Goal: Find specific page/section: Find specific page/section

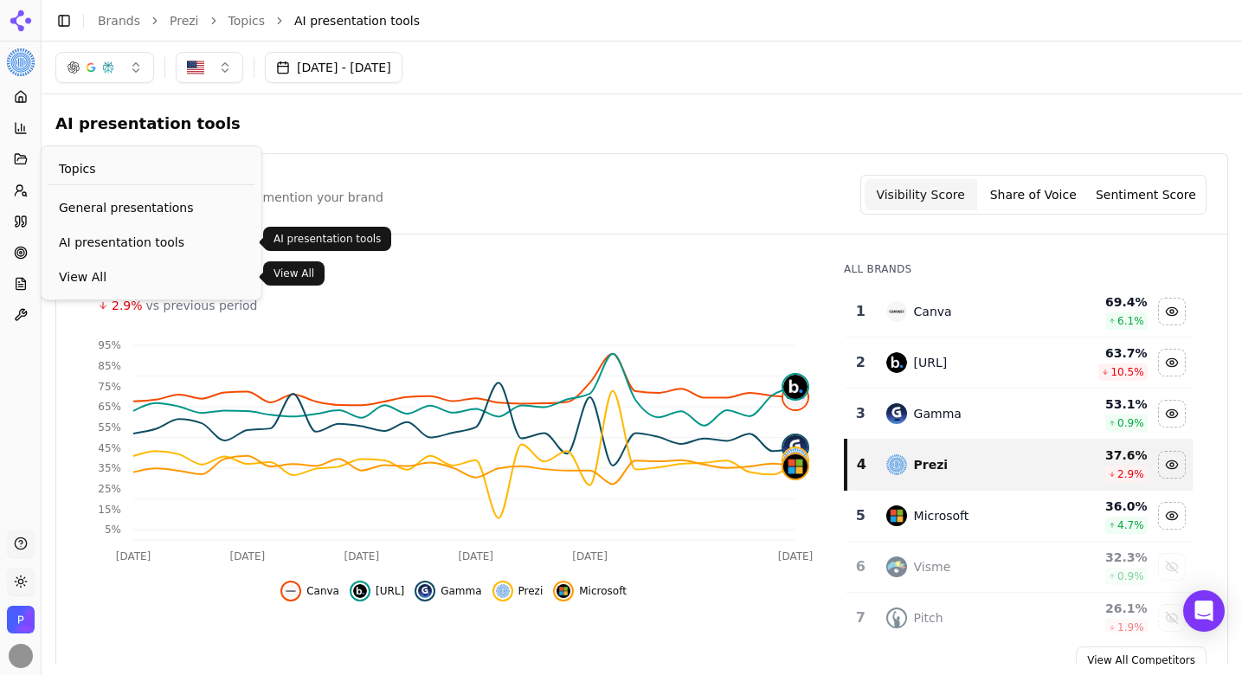
click at [79, 264] on link "View All" at bounding box center [151, 276] width 206 height 31
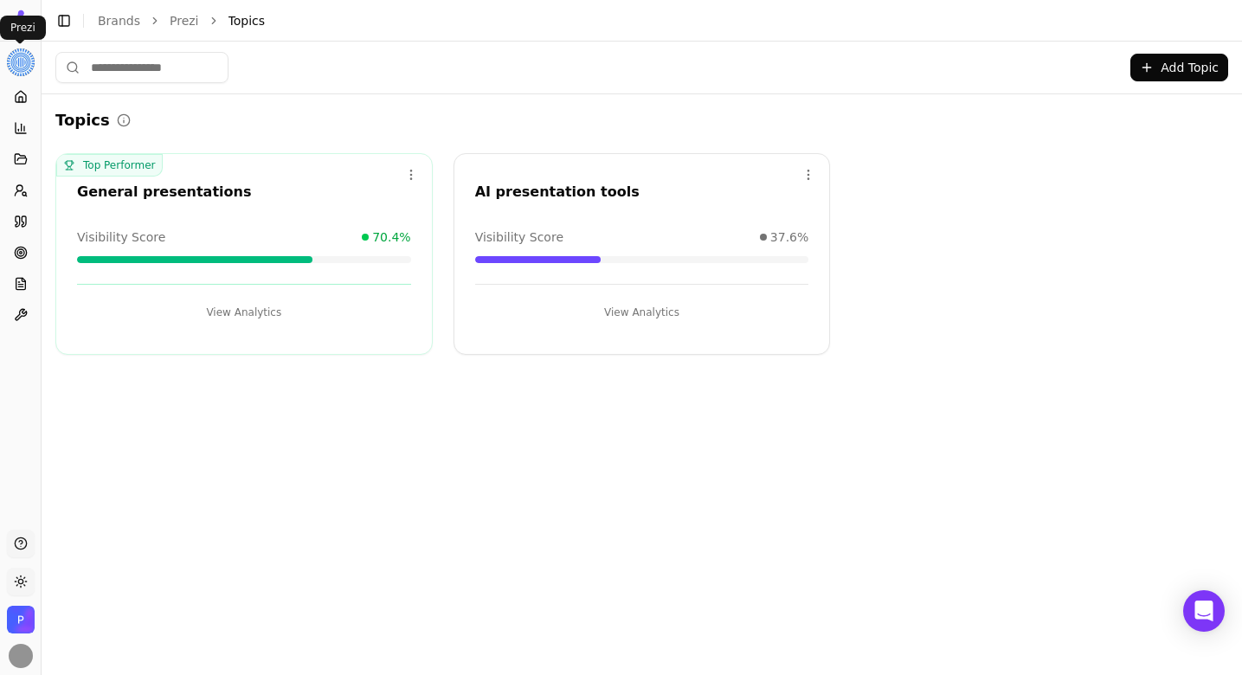
click at [17, 66] on html "Prezi Platform Home Competition Topics Prompts Citations Optimize Reports Toolb…" at bounding box center [621, 337] width 1242 height 675
click at [81, 87] on div "Prezi ⌘ 1" at bounding box center [134, 94] width 185 height 35
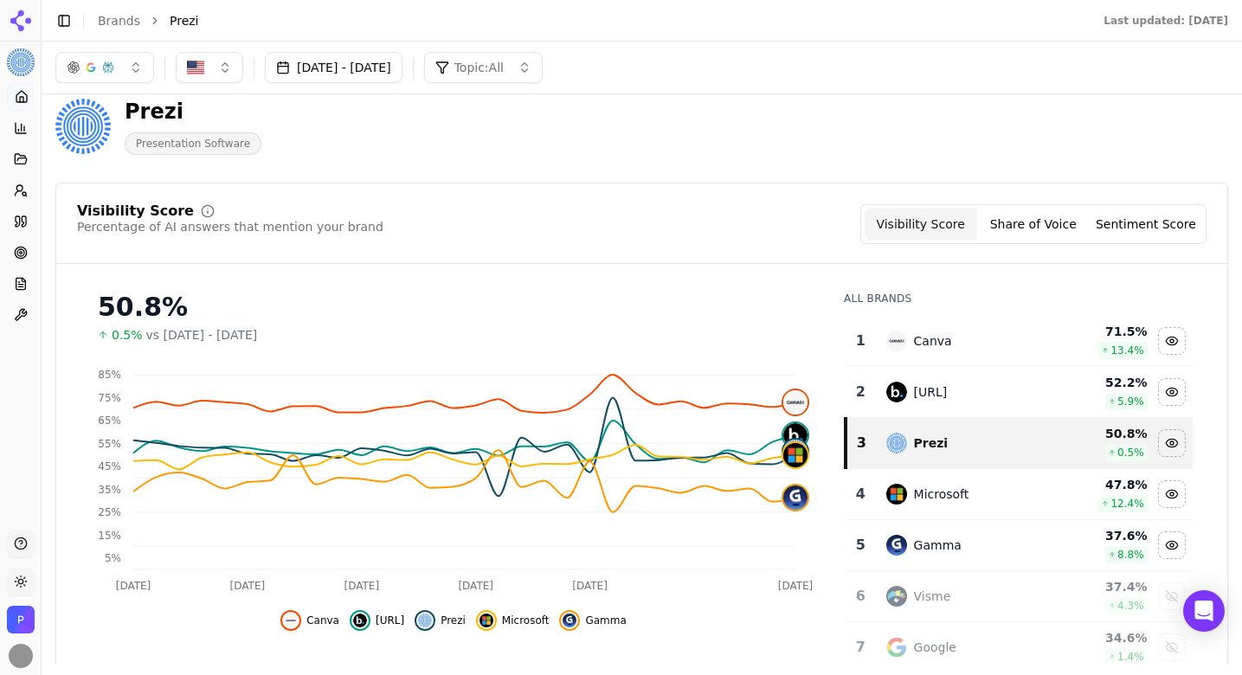
scroll to position [36, 0]
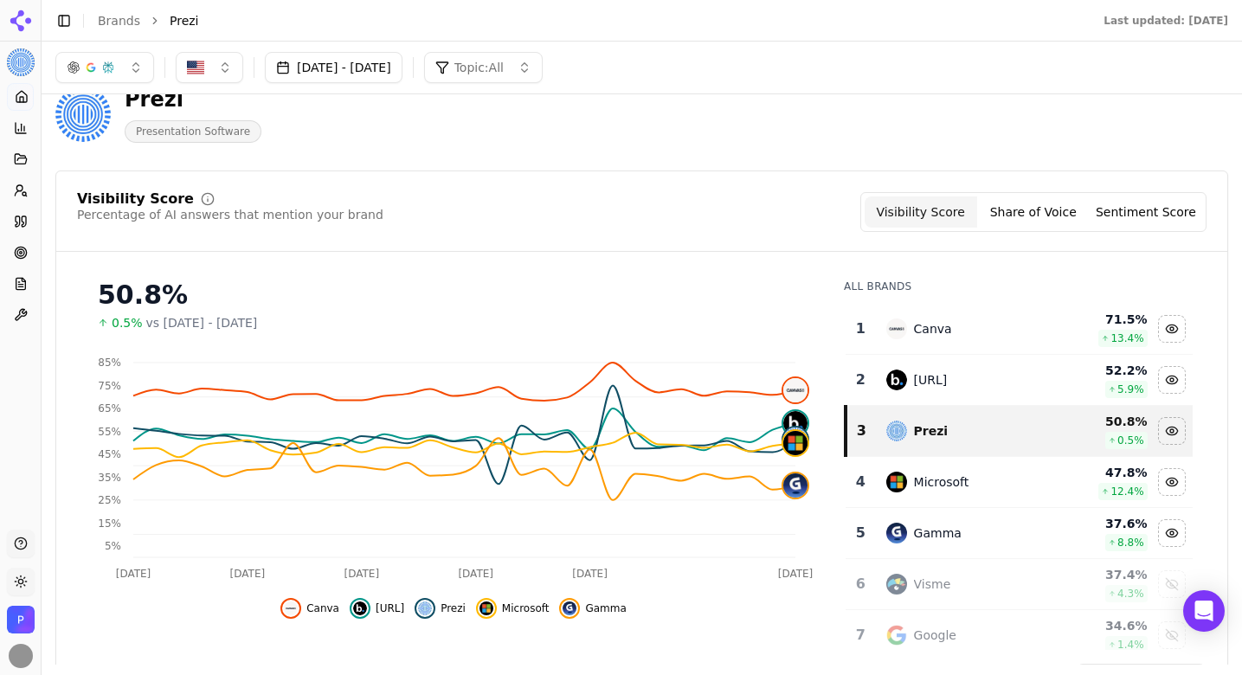
click at [1046, 213] on button "Share of Voice" at bounding box center [1033, 211] width 113 height 31
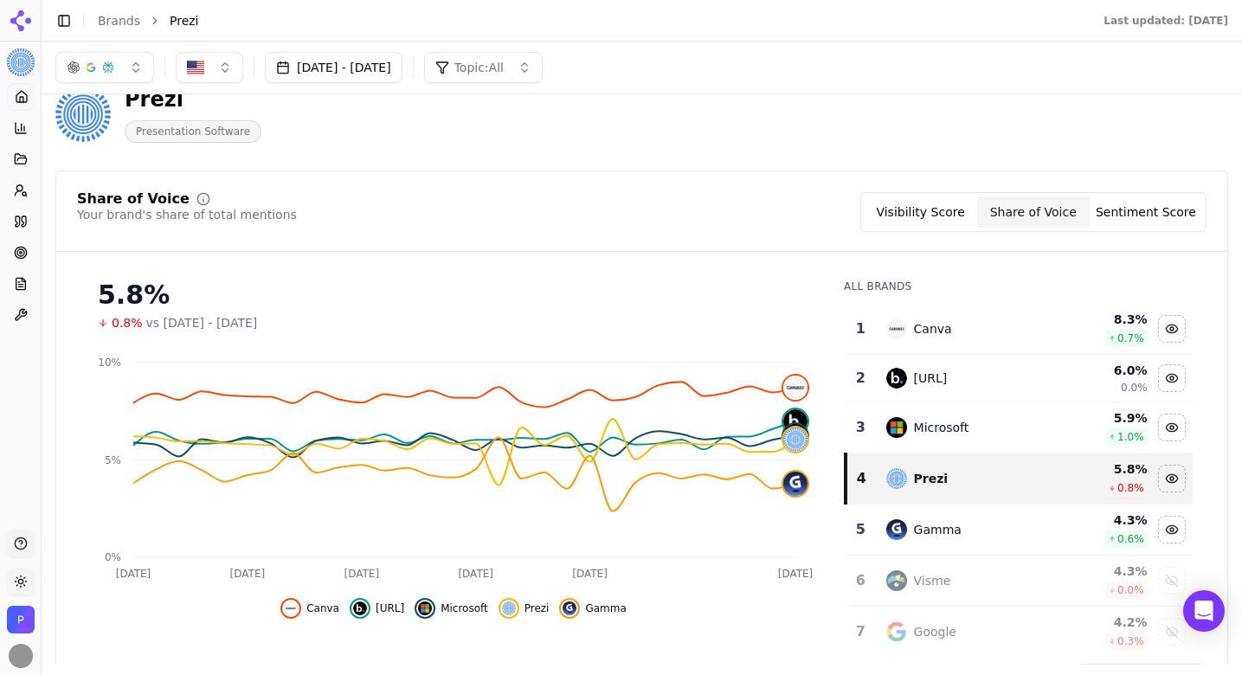
click at [1141, 211] on button "Sentiment Score" at bounding box center [1146, 211] width 113 height 31
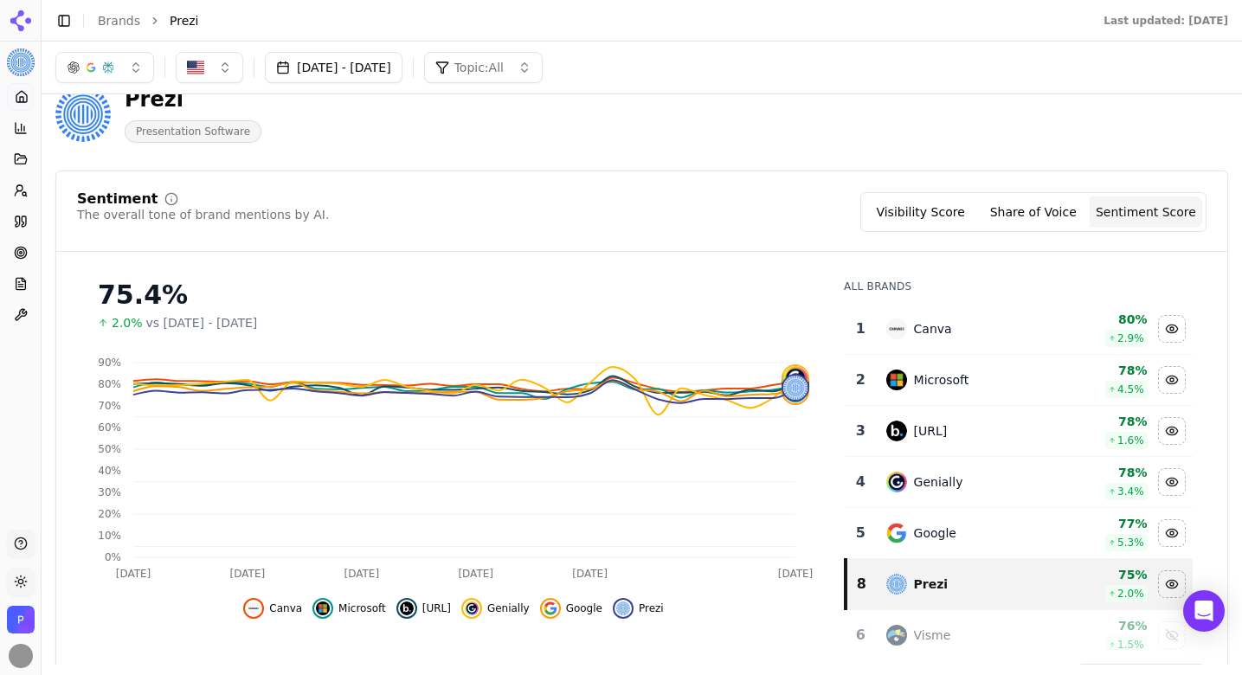
click at [904, 204] on button "Visibility Score" at bounding box center [921, 211] width 113 height 31
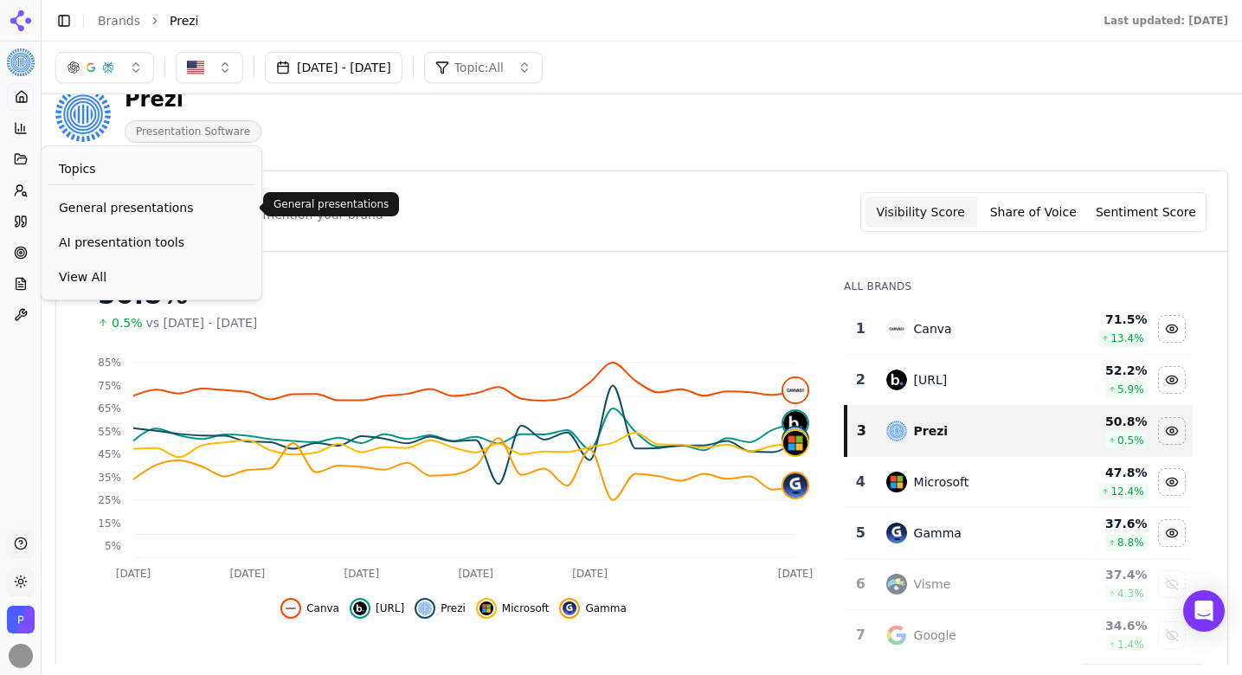
click at [113, 204] on span "General presentations" at bounding box center [151, 207] width 185 height 17
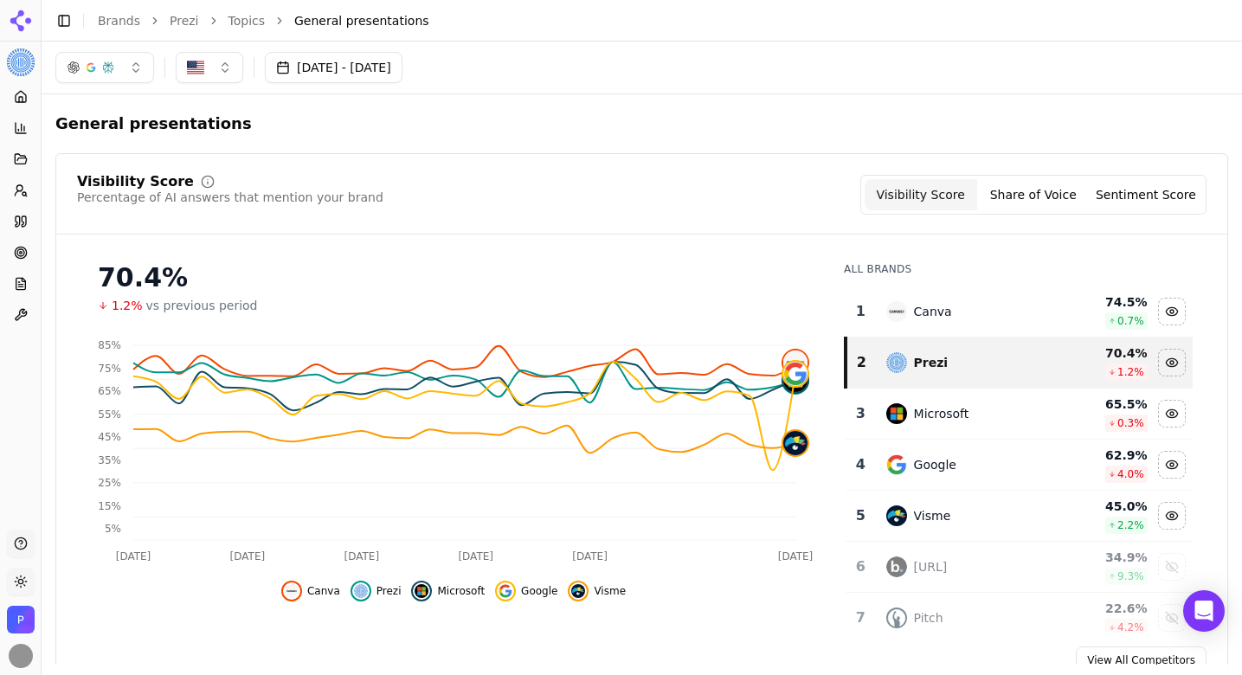
click at [1119, 192] on button "Sentiment Score" at bounding box center [1146, 194] width 113 height 31
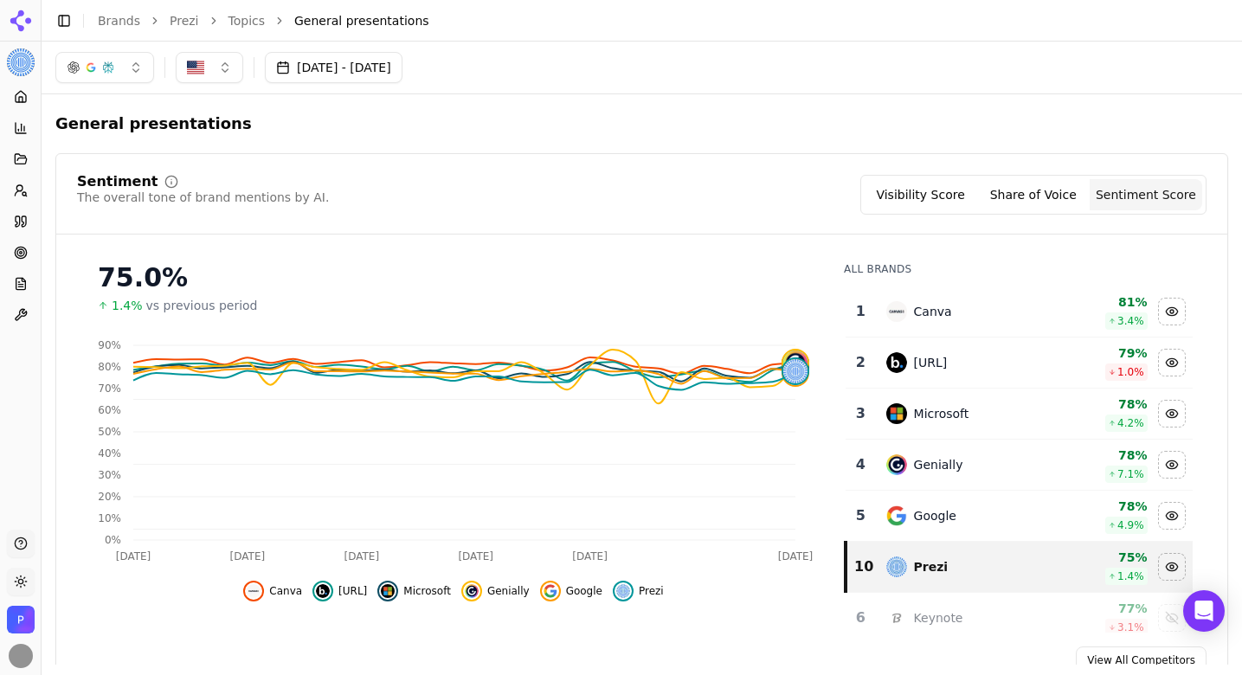
click at [1029, 190] on button "Share of Voice" at bounding box center [1033, 194] width 113 height 31
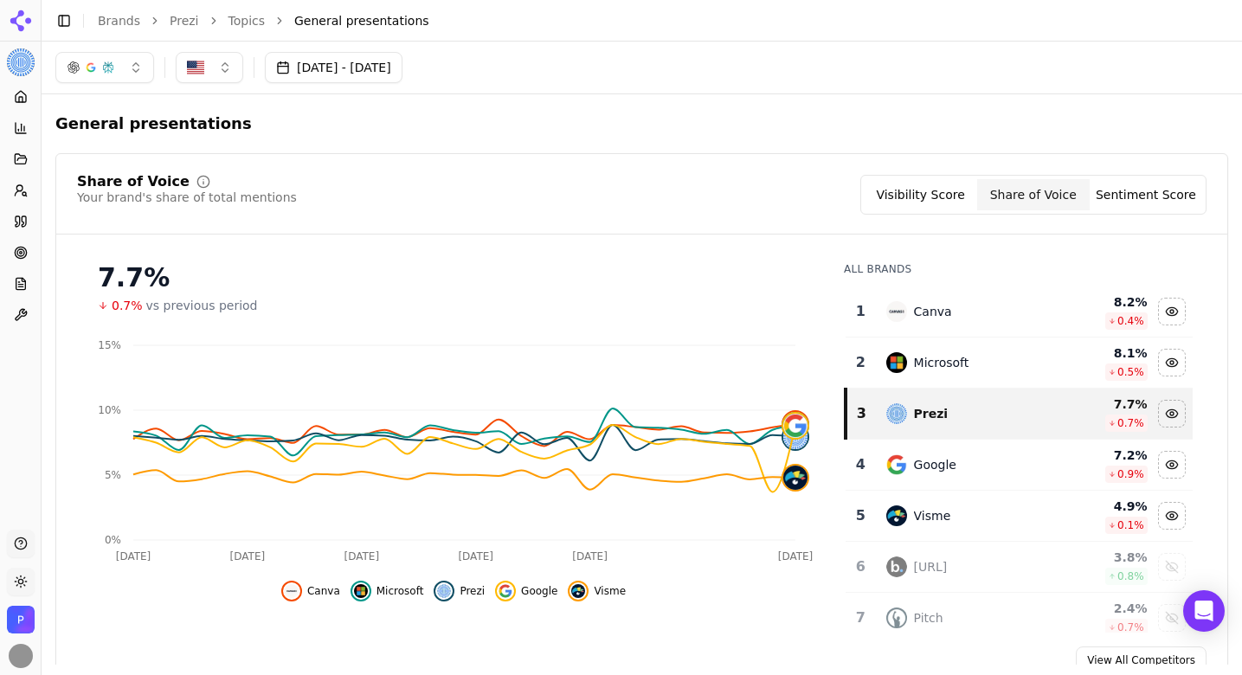
click at [943, 185] on button "Visibility Score" at bounding box center [921, 194] width 113 height 31
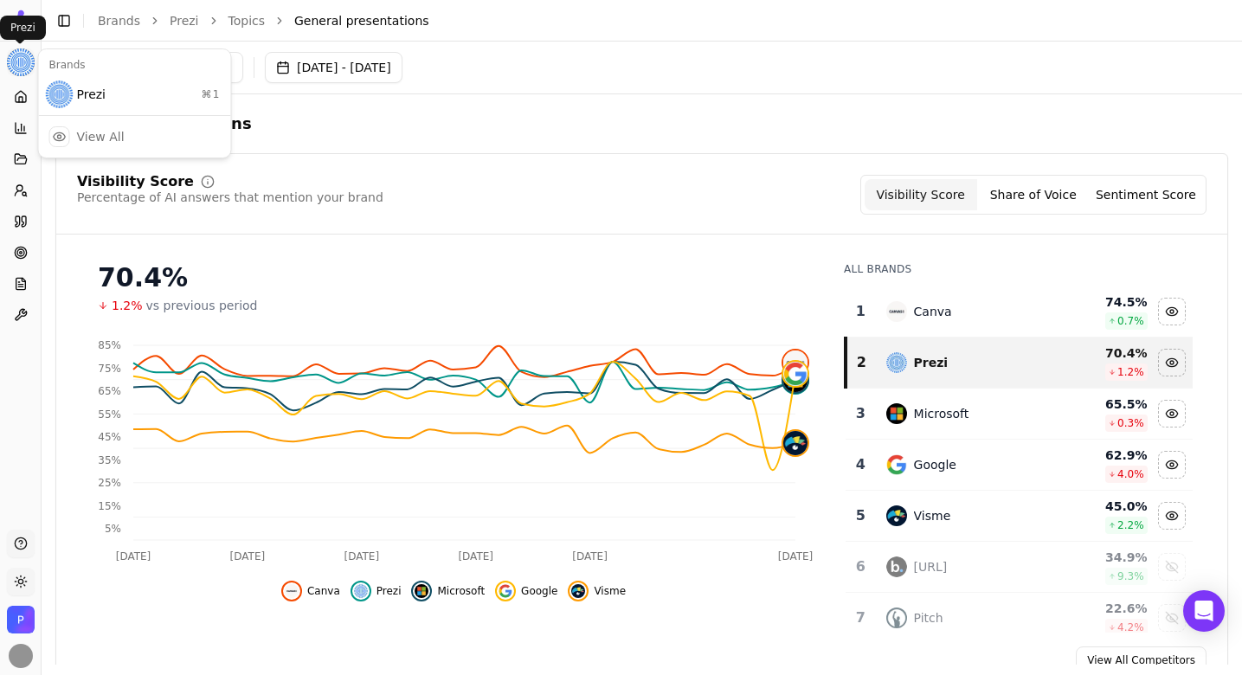
click at [18, 71] on html "Prezi Platform Home Competition Topics Prompts Citations Optimize Reports Toolb…" at bounding box center [621, 337] width 1242 height 675
click at [74, 88] on div "Prezi ⌘ 1" at bounding box center [134, 94] width 185 height 35
